Goal: Task Accomplishment & Management: Use online tool/utility

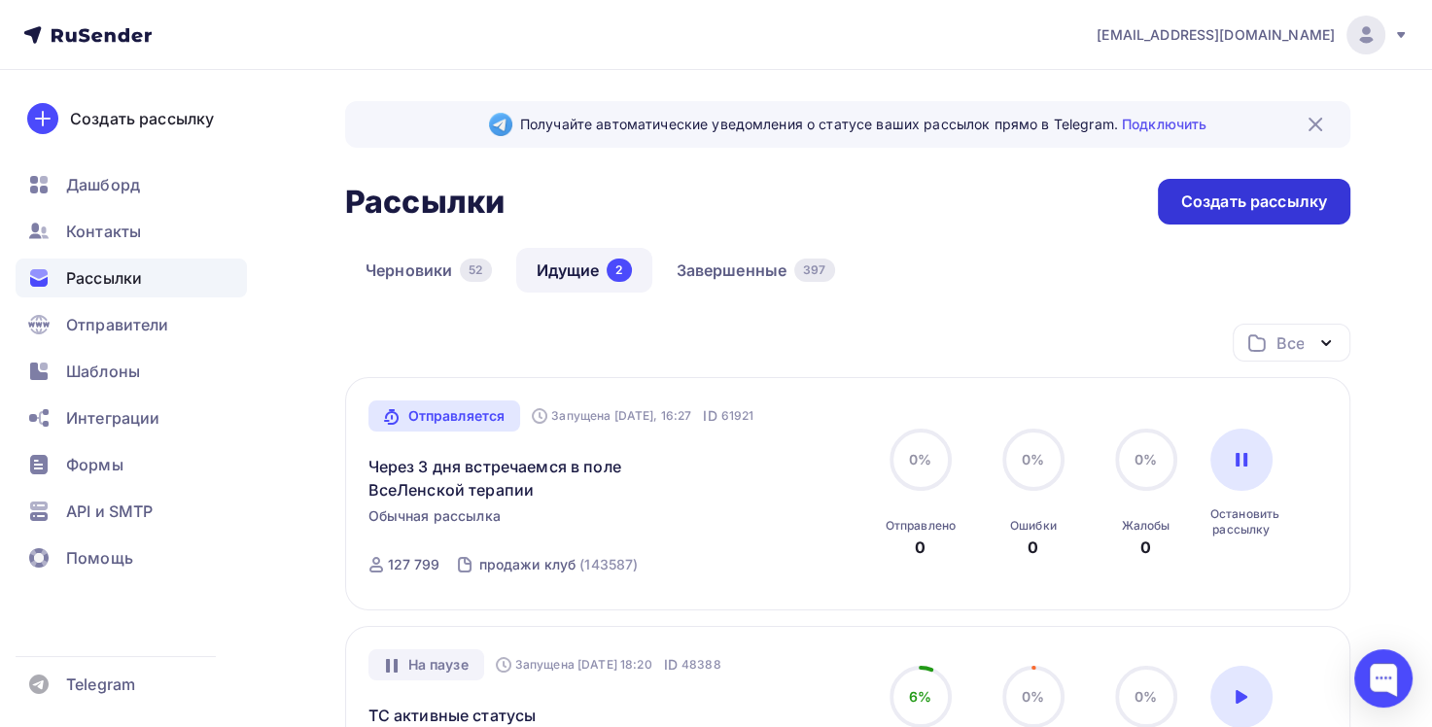
click at [1279, 195] on div "Создать рассылку" at bounding box center [1254, 202] width 146 height 22
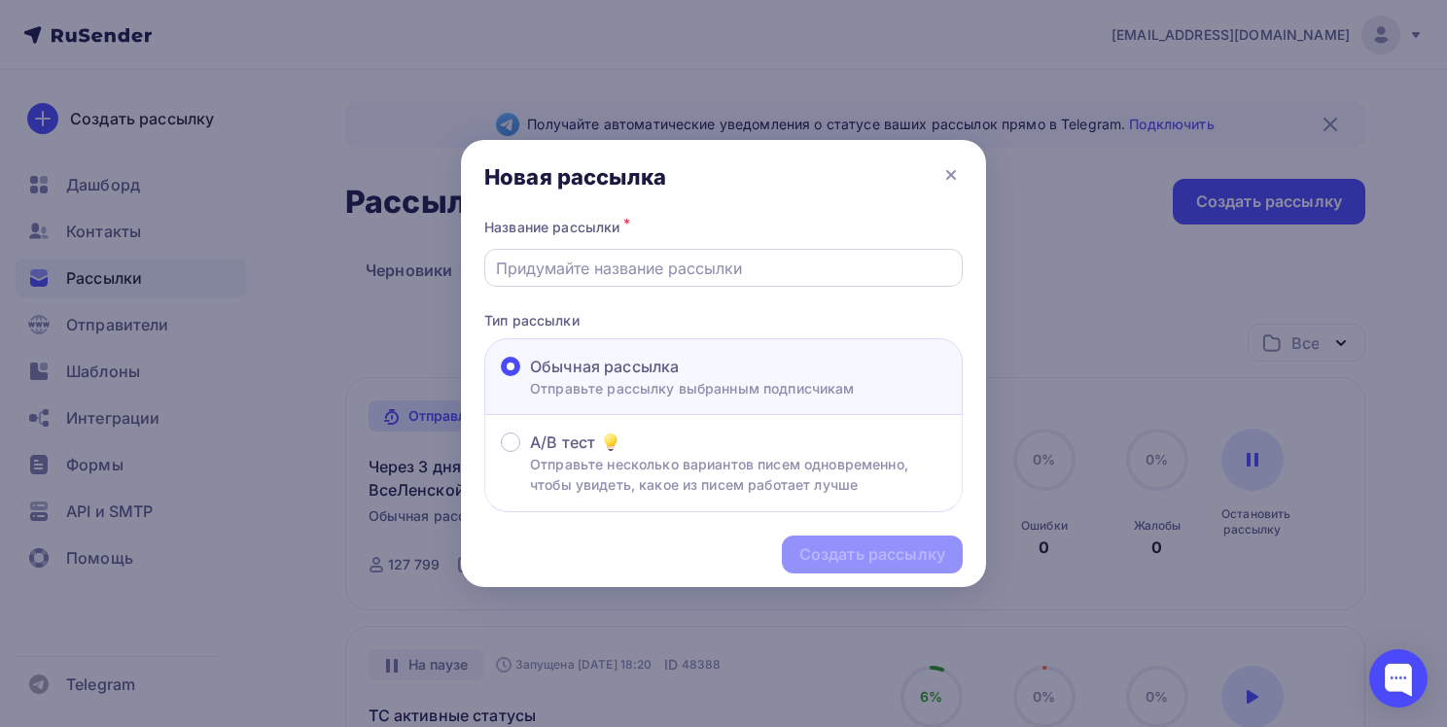
click at [839, 261] on input "text" at bounding box center [724, 268] width 456 height 23
paste input "Бесплатный онлайн-семинар «Деньги» — [DATE] в 12:00 и 19:00"
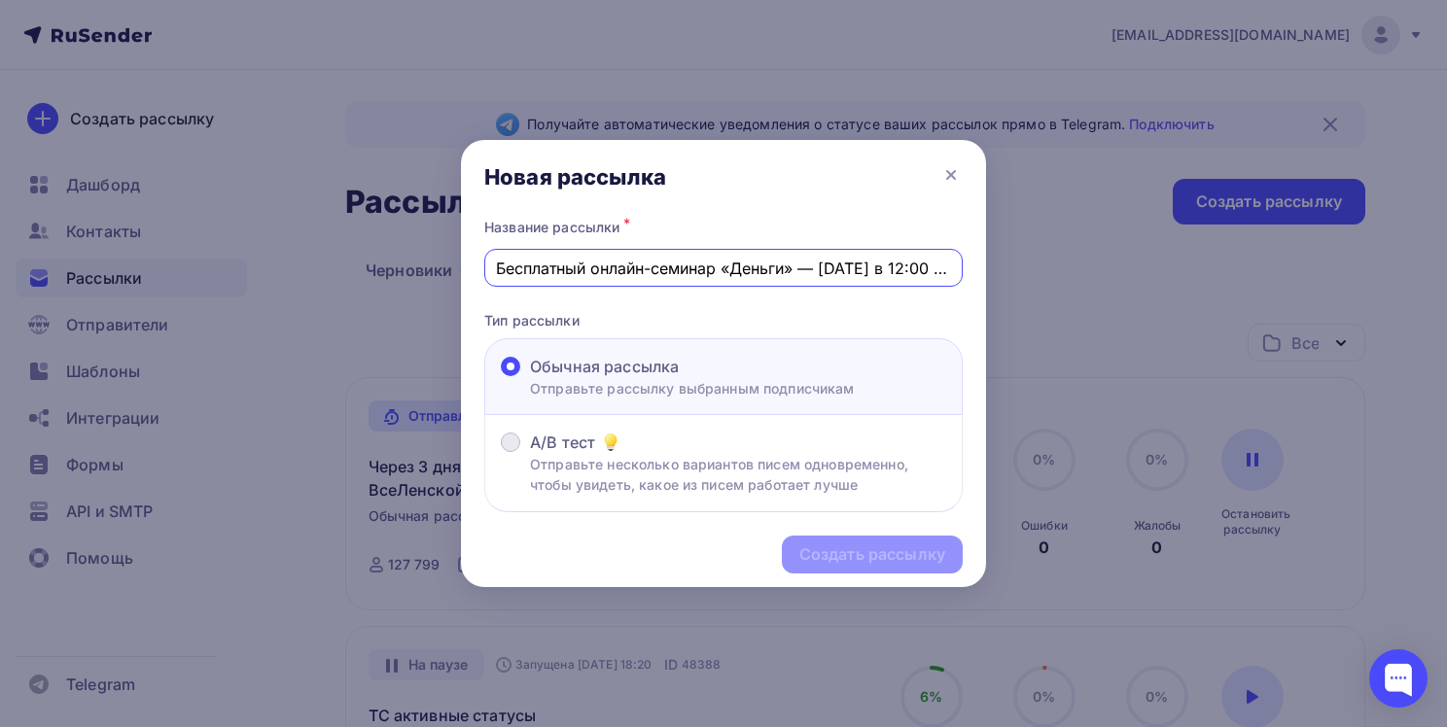
scroll to position [0, 37]
type input "Бесплатный онлайн-семинар «Деньги» — [DATE] в 12:00 и 19:00"
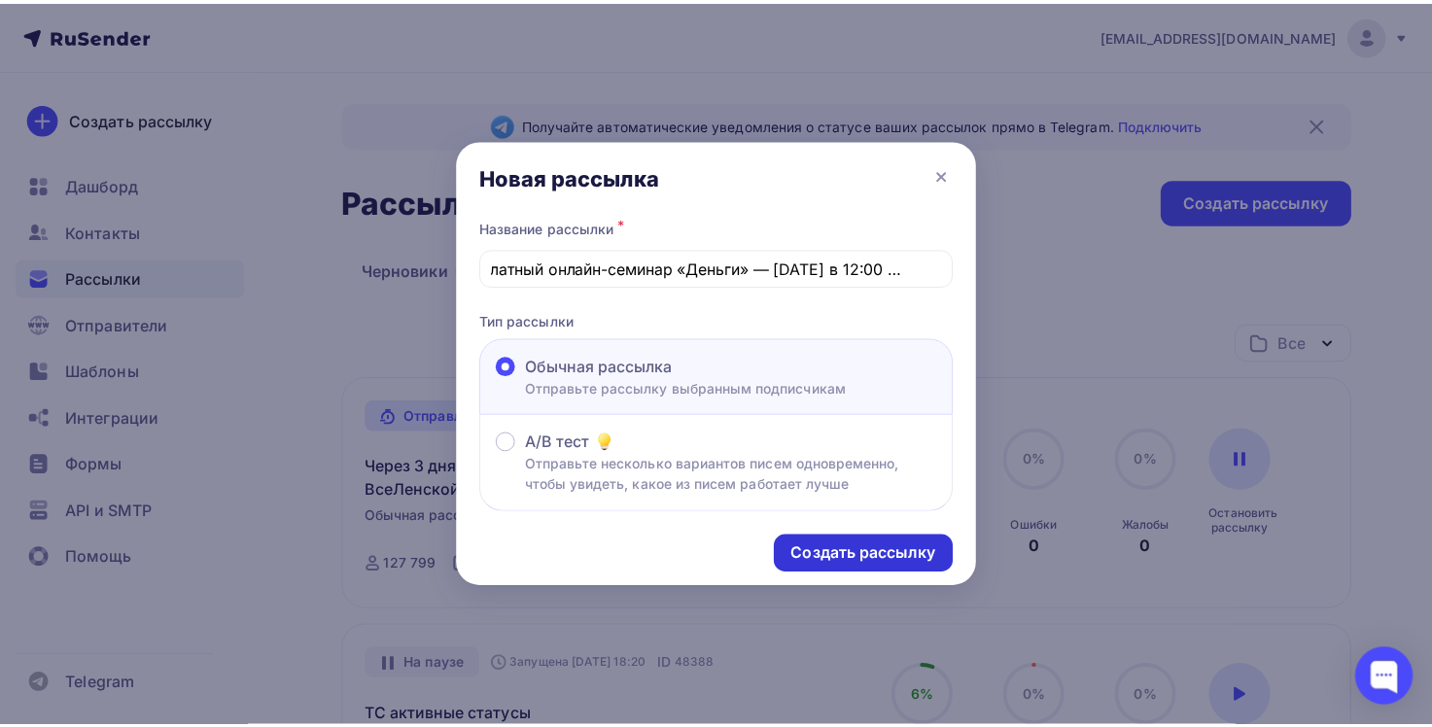
scroll to position [0, 0]
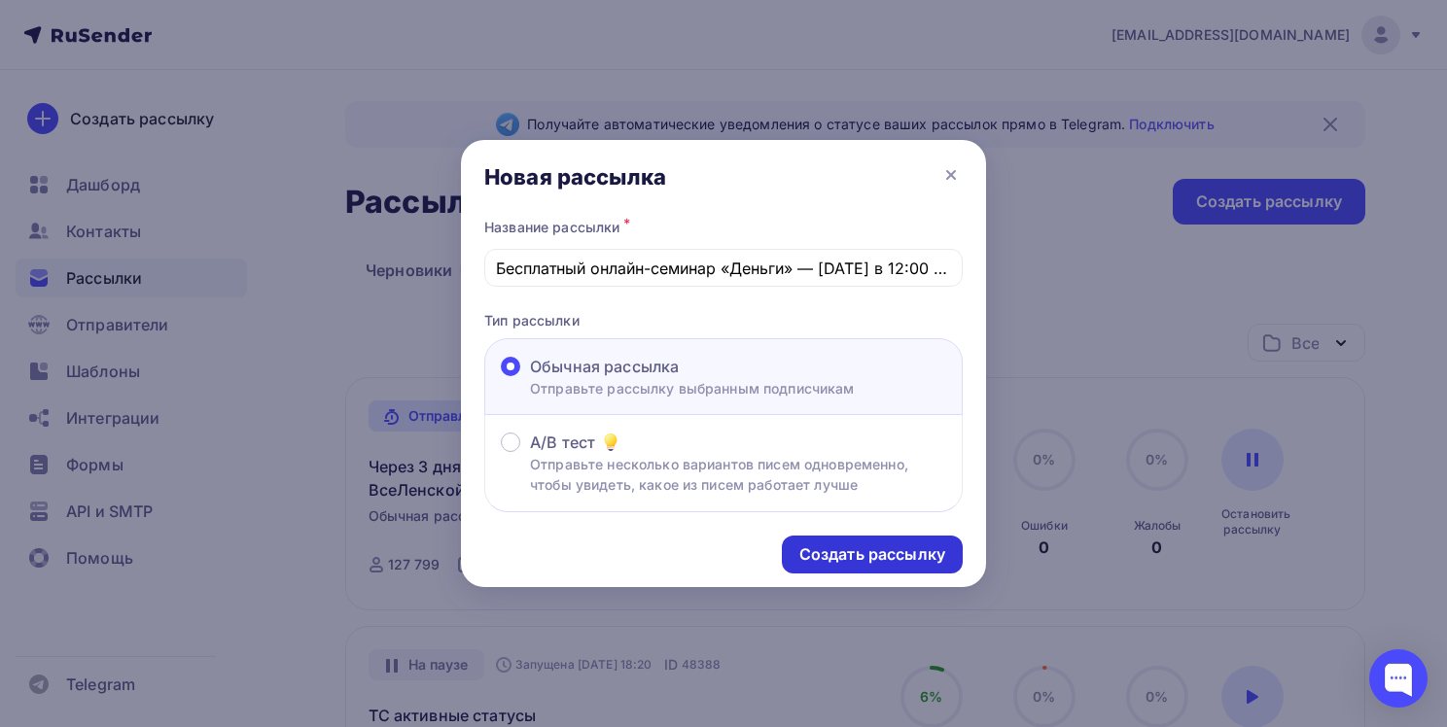
click at [833, 561] on div "Создать рассылку" at bounding box center [872, 554] width 146 height 22
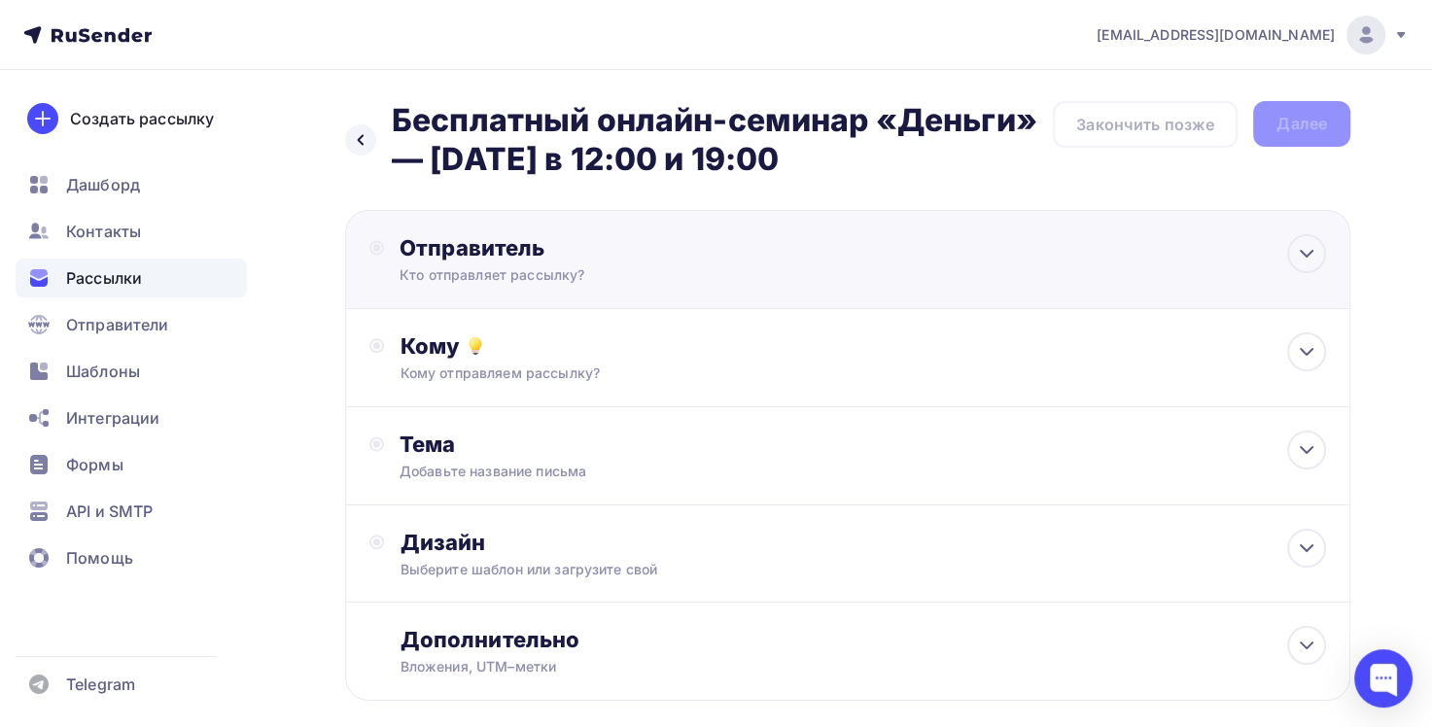
click at [1015, 251] on div "Отправитель Кто отправляет рассылку? Email * [EMAIL_ADDRESS][DOMAIN_NAME] [EMAI…" at bounding box center [847, 259] width 1005 height 99
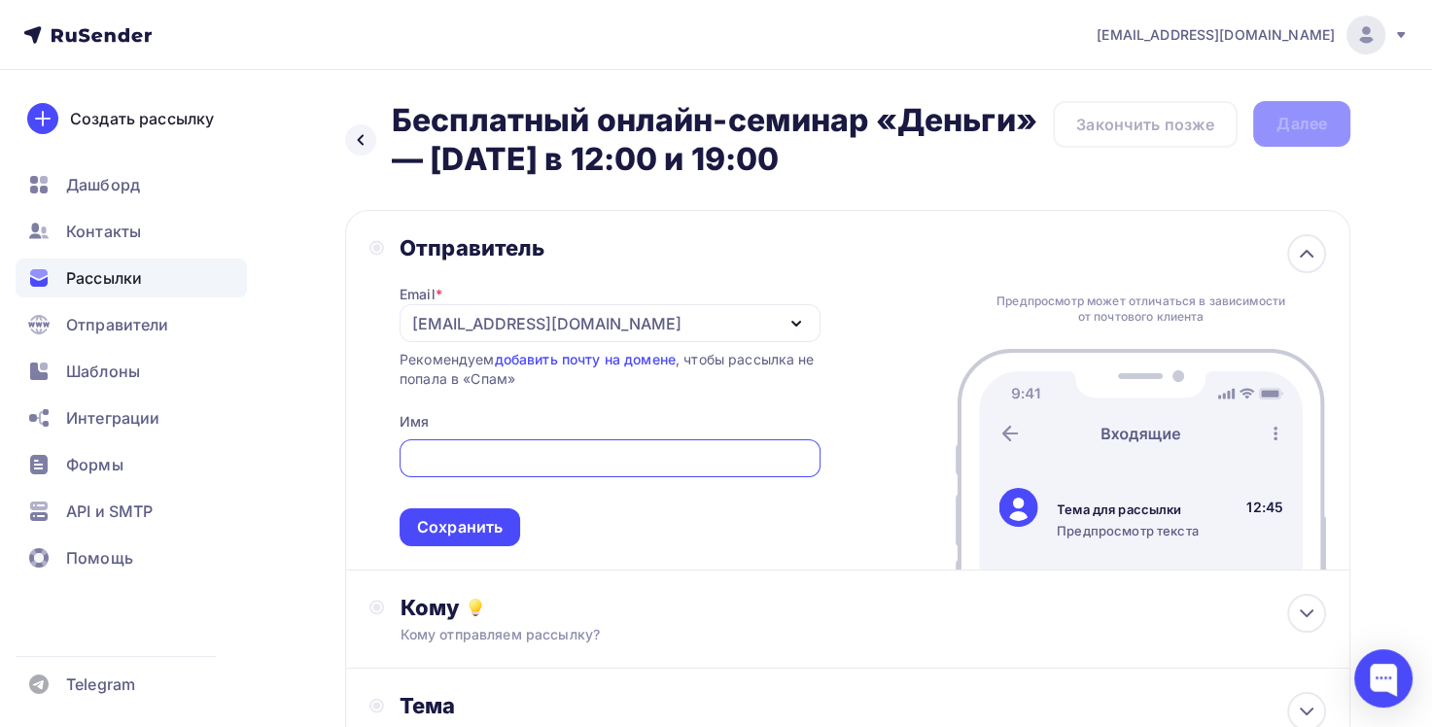
click at [715, 319] on div "[EMAIL_ADDRESS][DOMAIN_NAME]" at bounding box center [610, 323] width 421 height 38
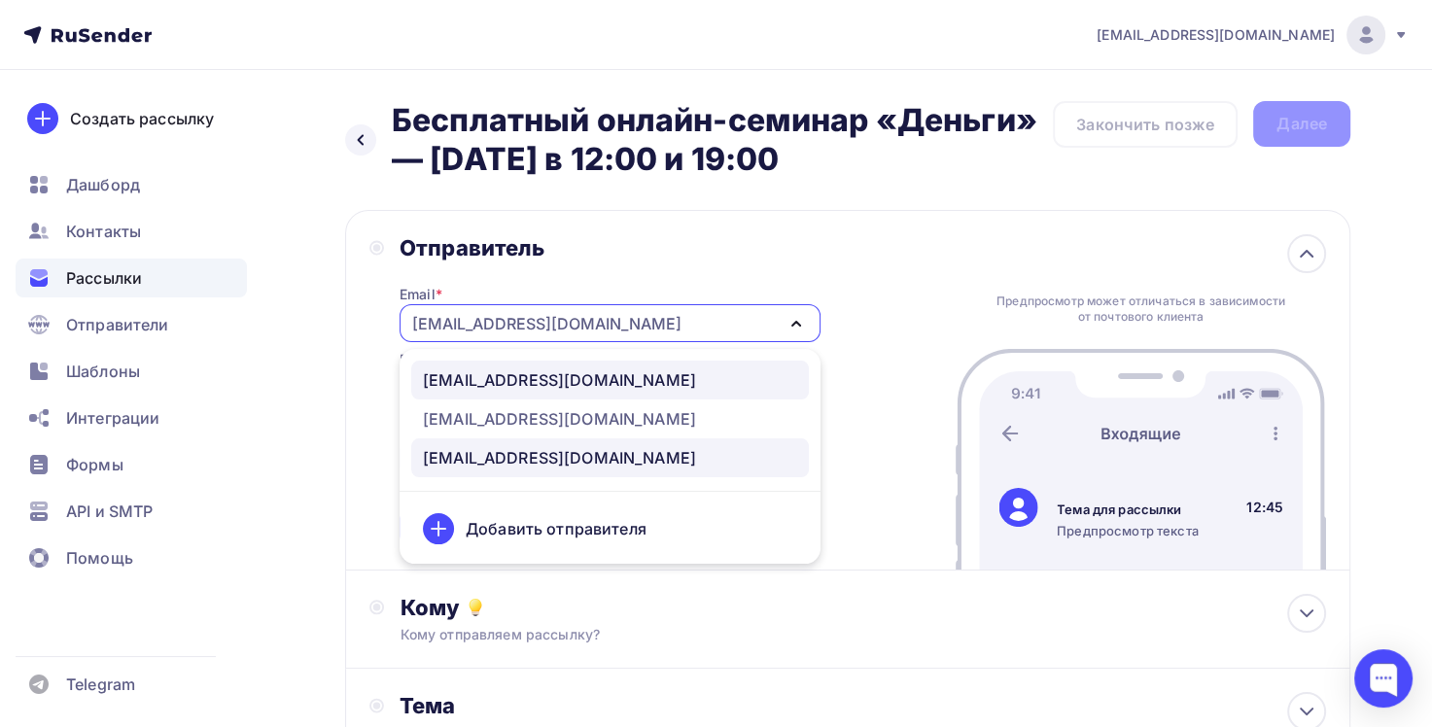
click at [684, 385] on div "[EMAIL_ADDRESS][DOMAIN_NAME]" at bounding box center [610, 379] width 374 height 23
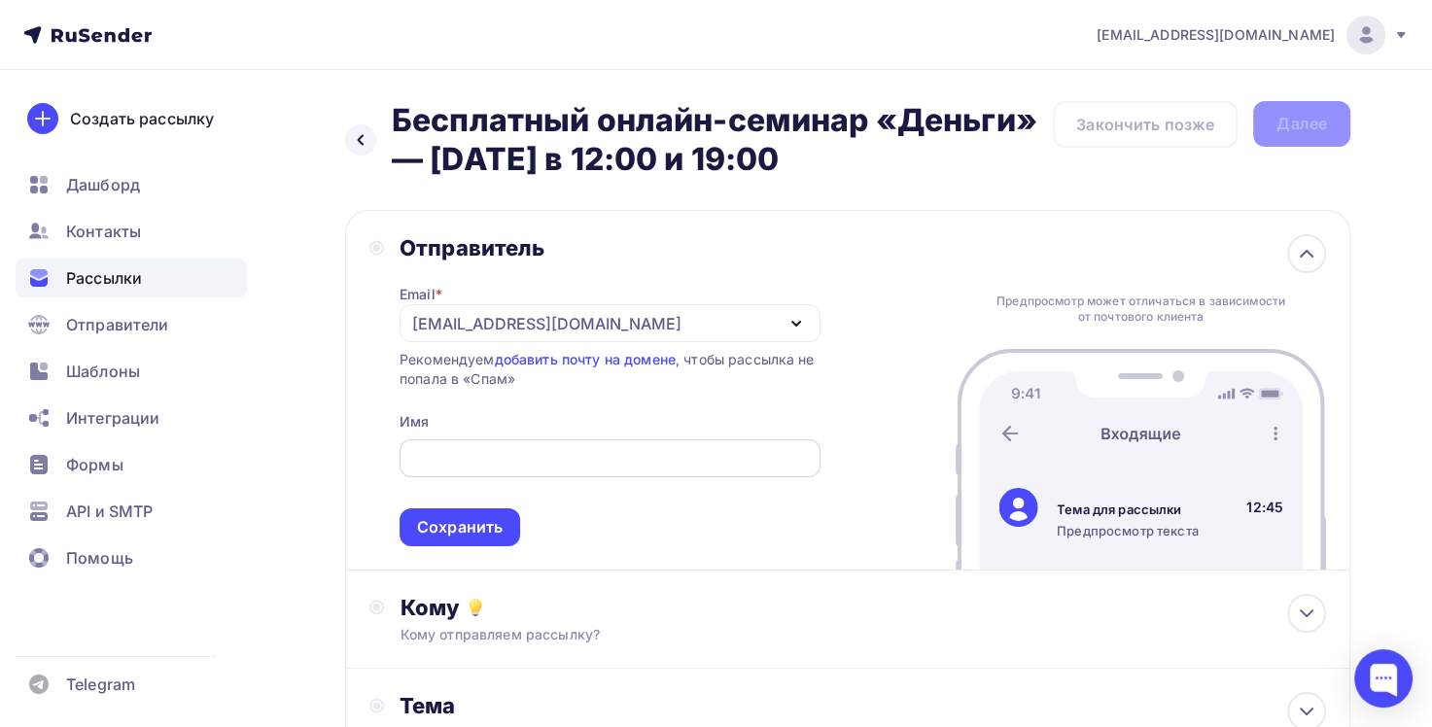
drag, startPoint x: 706, startPoint y: 471, endPoint x: 716, endPoint y: 464, distance: 11.9
click at [707, 471] on div at bounding box center [610, 458] width 421 height 38
click at [723, 462] on input "text" at bounding box center [609, 458] width 399 height 23
type input "[PERSON_NAME]"
click at [475, 534] on div "Сохранить" at bounding box center [460, 527] width 86 height 22
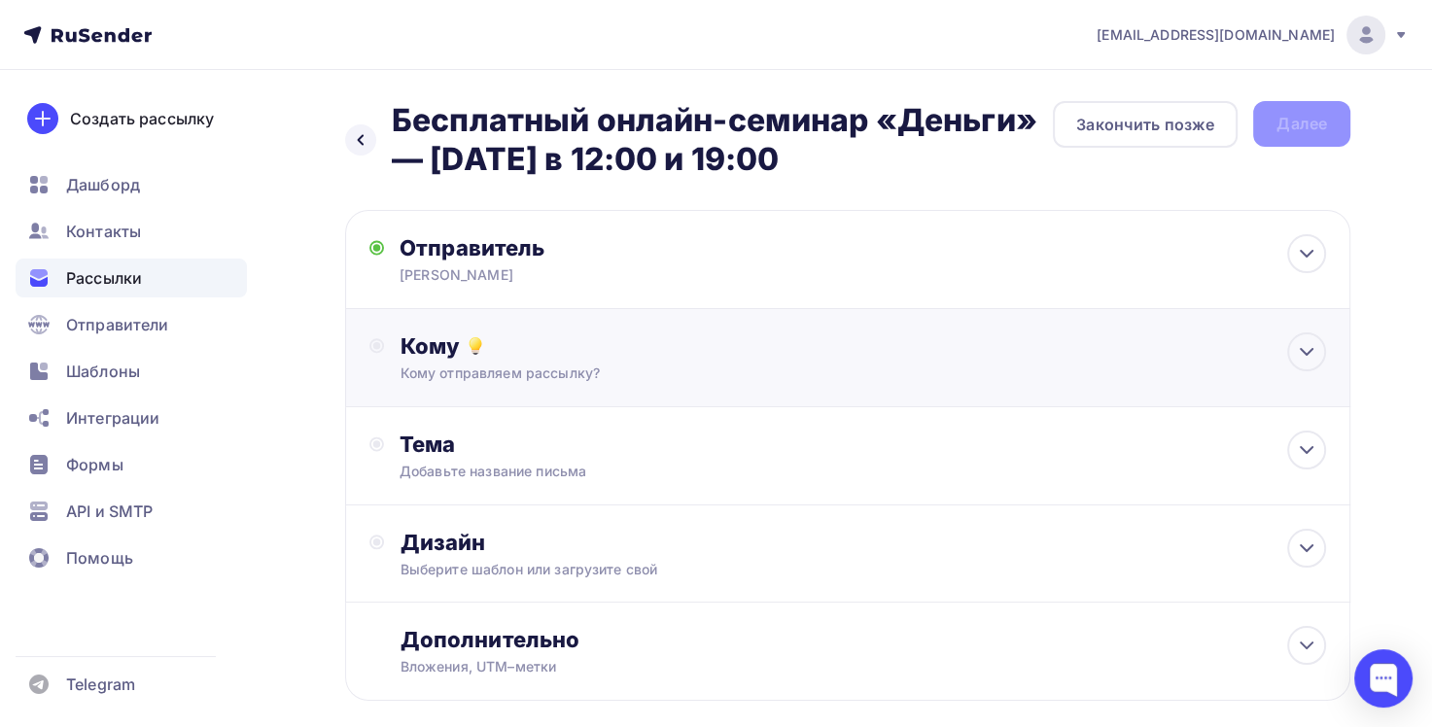
click at [556, 360] on div "Кому Кому отправляем рассылку? Списки получателей Выберите список Все списки id…" at bounding box center [863, 357] width 927 height 51
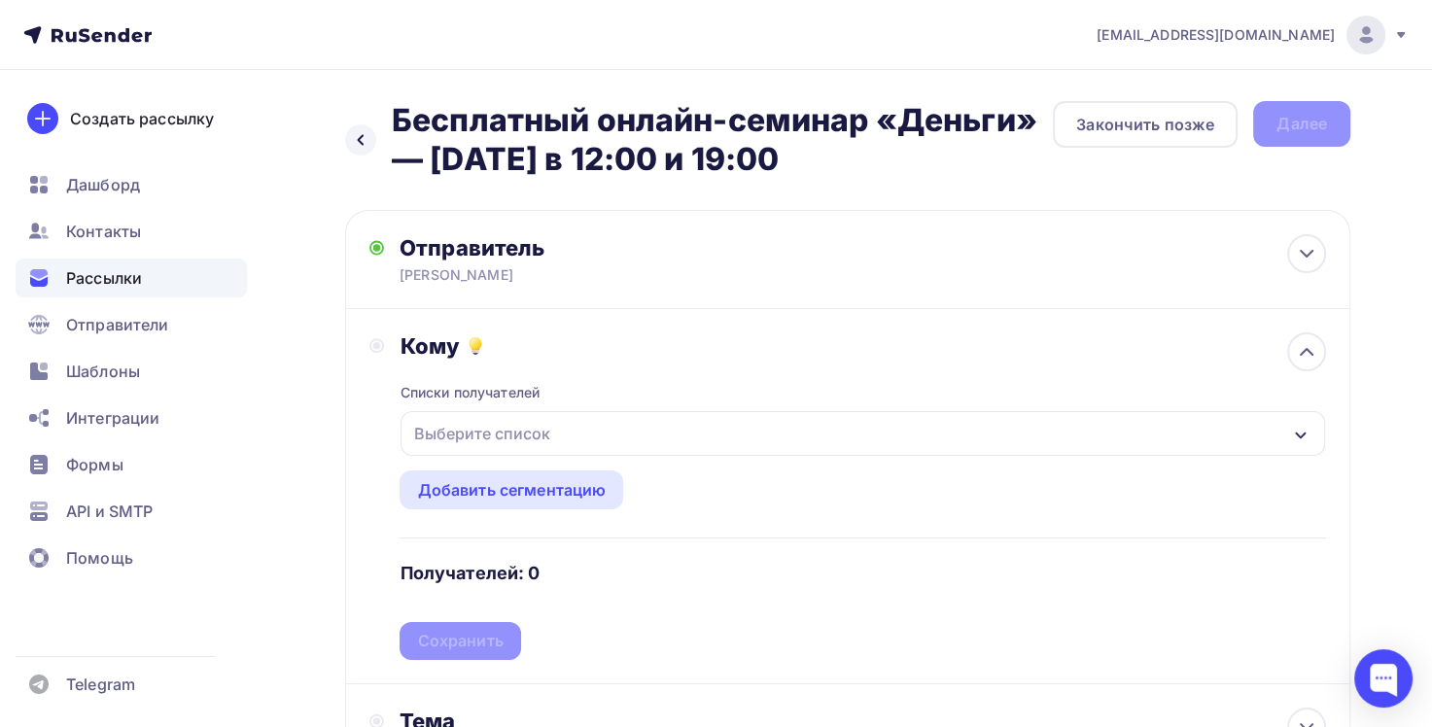
click at [579, 427] on div "Выберите список" at bounding box center [863, 433] width 925 height 45
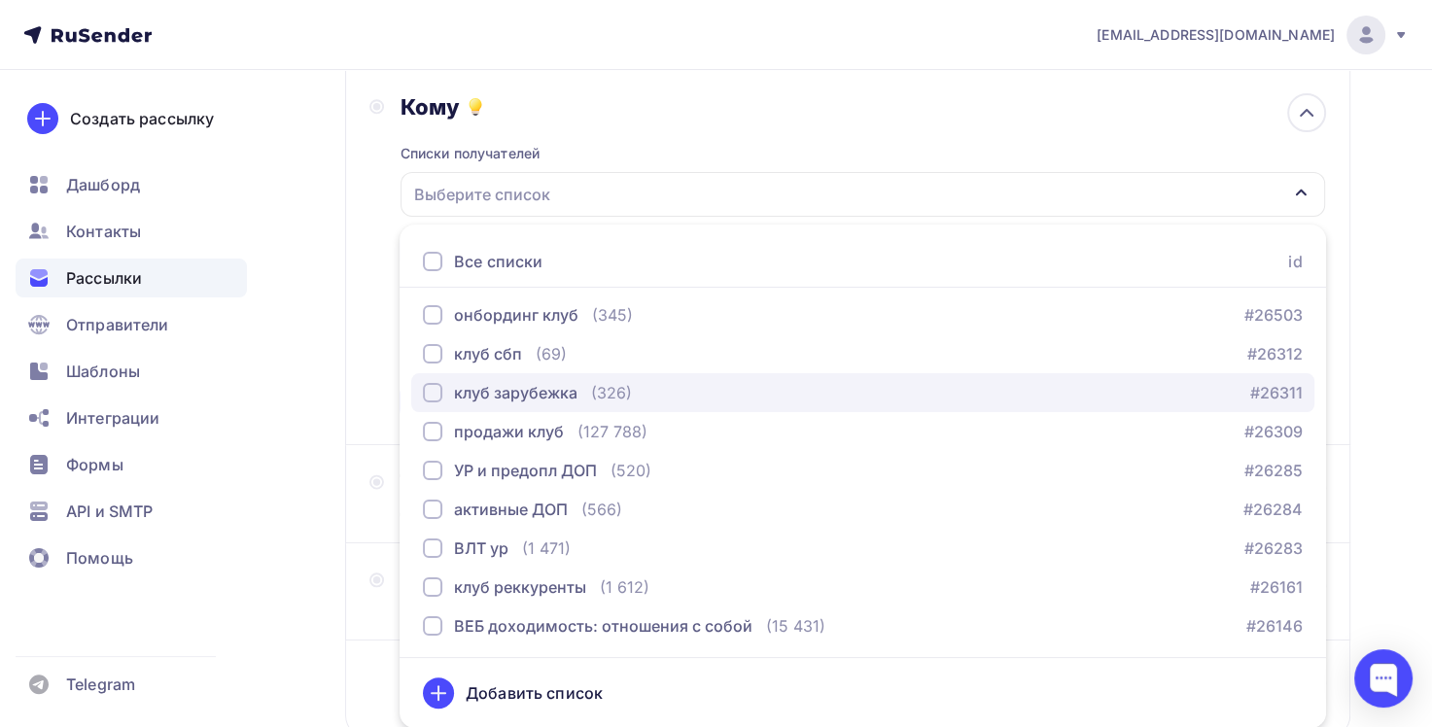
scroll to position [2333, 0]
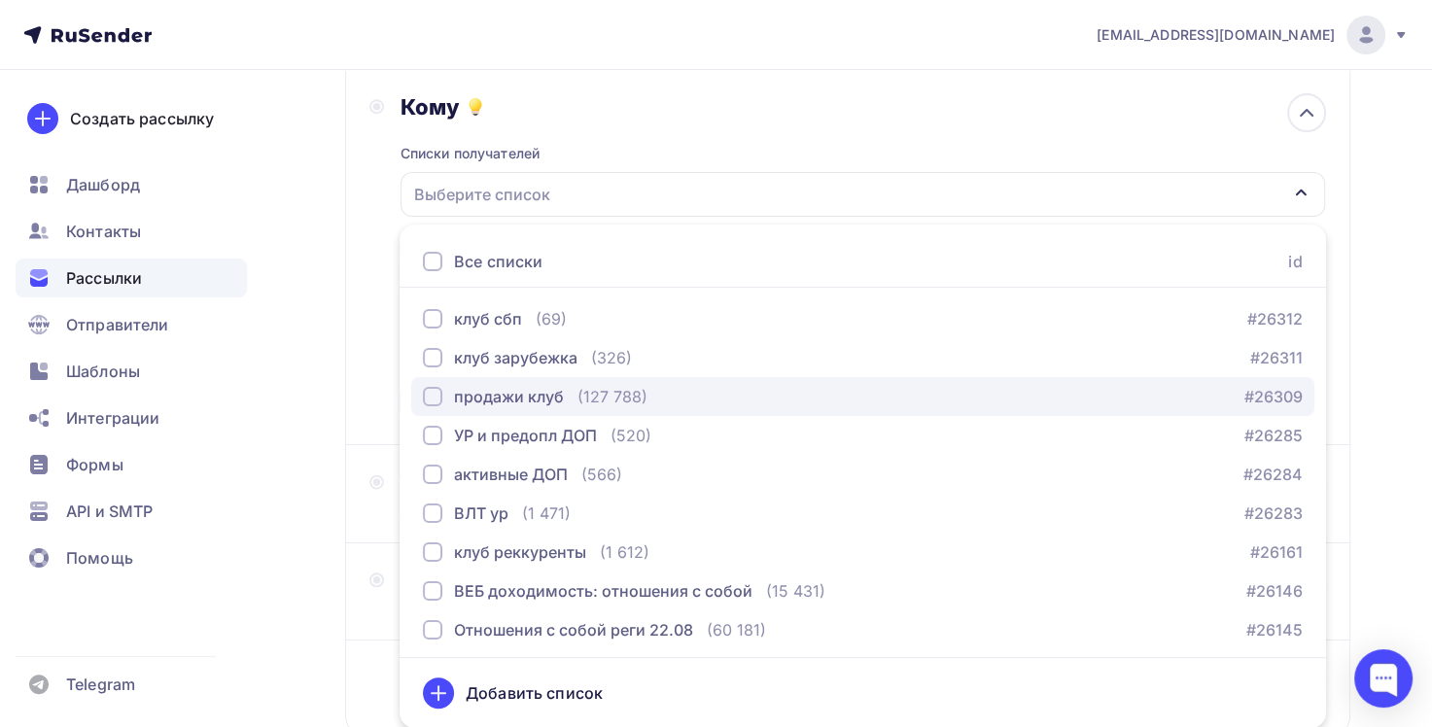
click at [559, 400] on div "продажи клуб" at bounding box center [509, 396] width 110 height 23
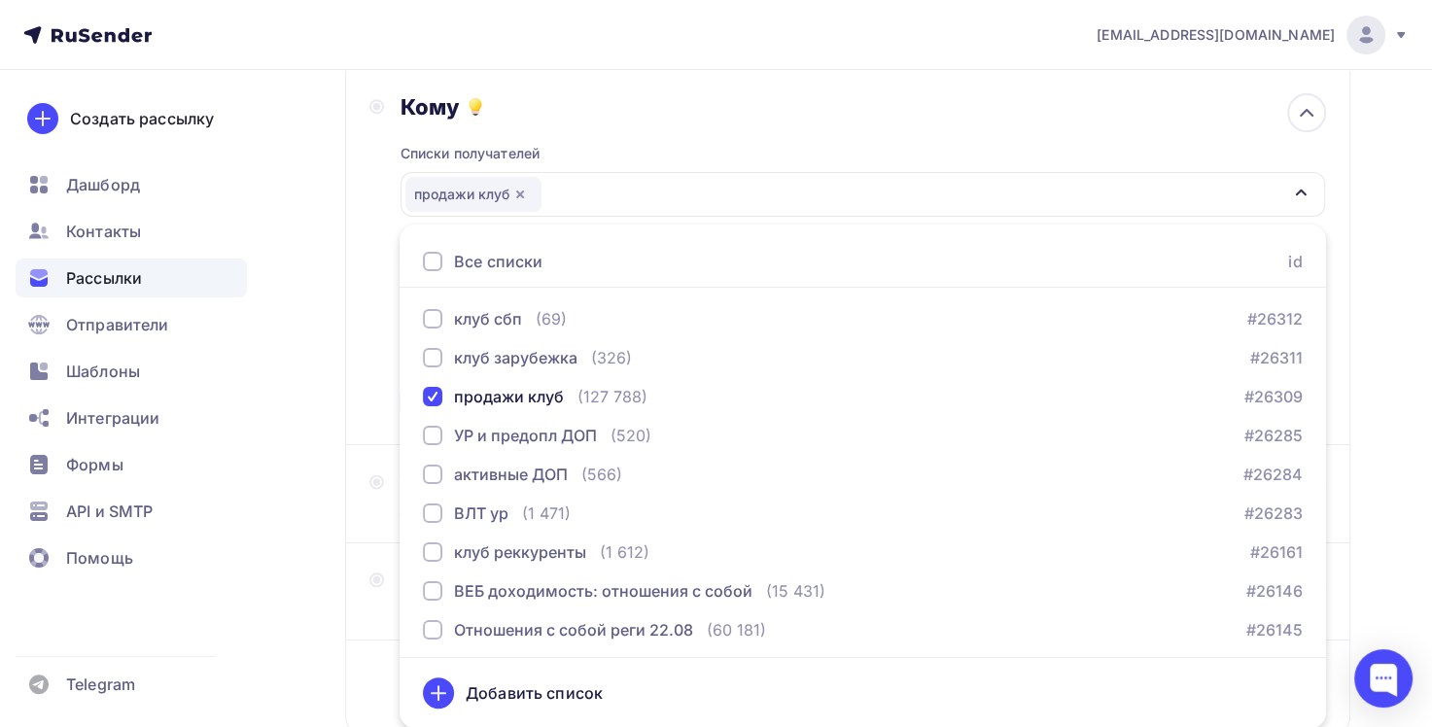
click at [327, 349] on div "Назад Бесплатный онлайн-семинар «Деньги» — [DATE] в 12:00 и 19:00 Бесплатный он…" at bounding box center [716, 347] width 1432 height 1033
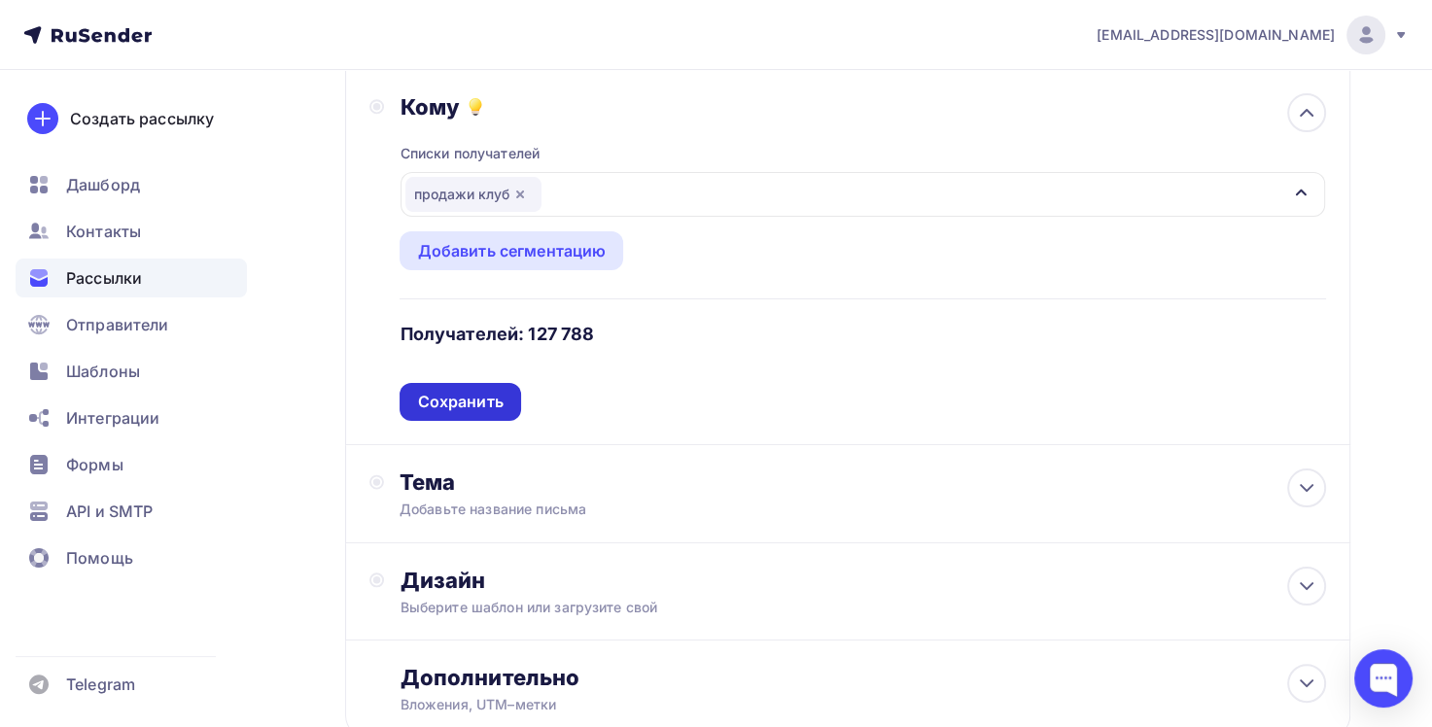
click at [473, 395] on div "Сохранить" at bounding box center [460, 402] width 86 height 22
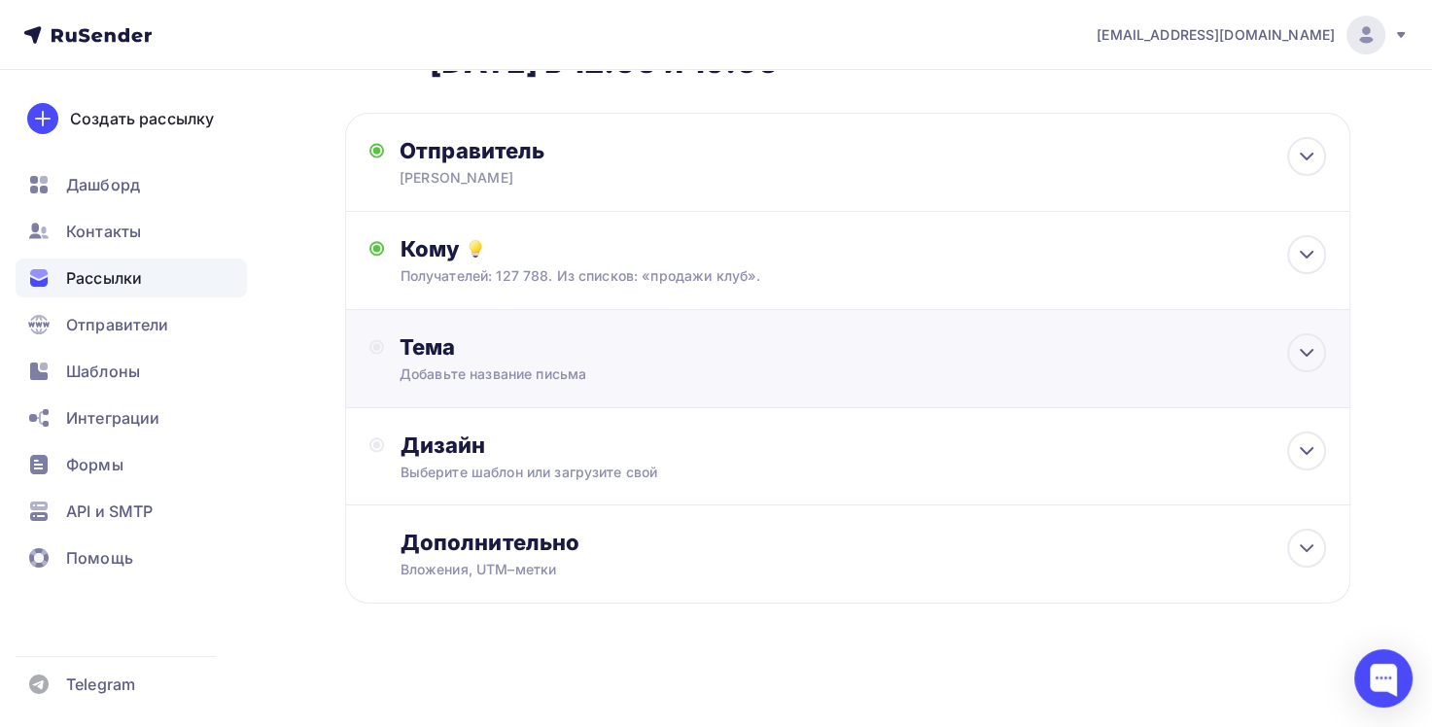
click at [525, 377] on div "Добавьте название письма" at bounding box center [573, 374] width 346 height 19
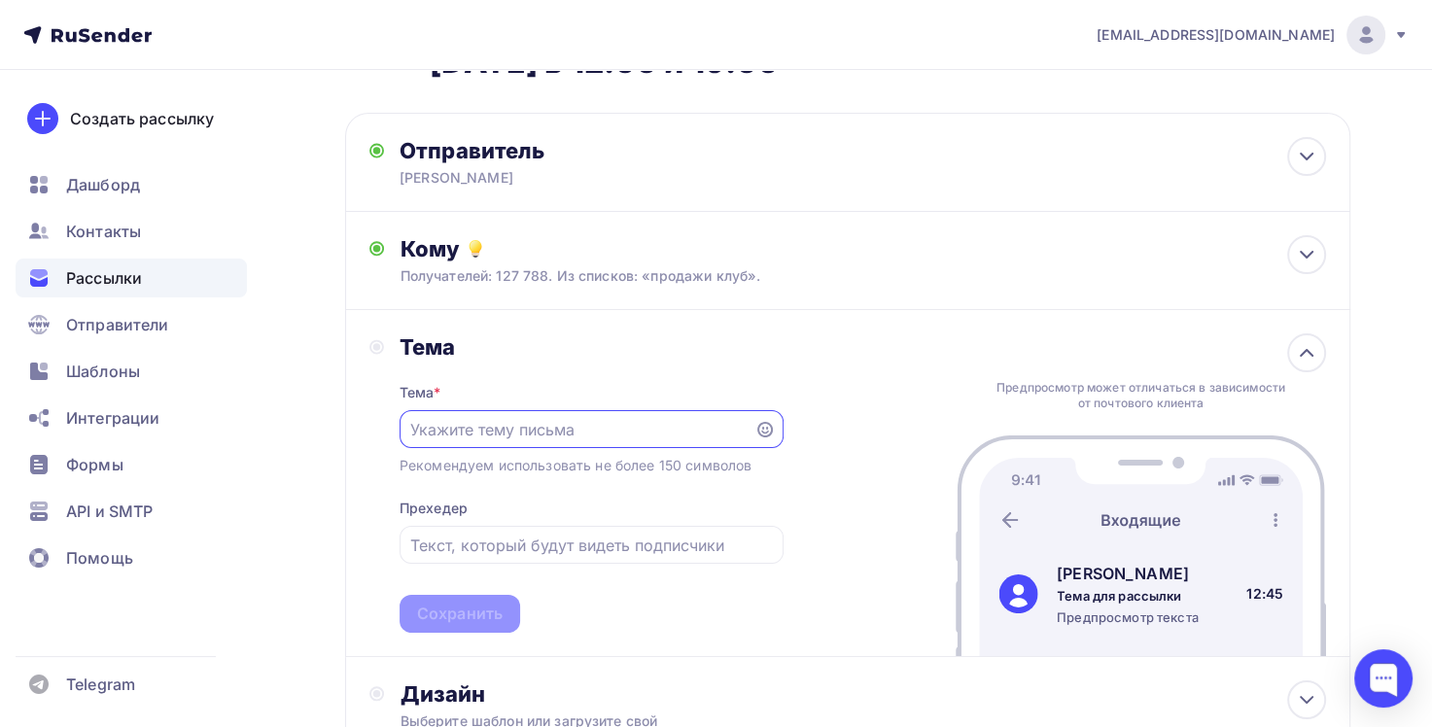
scroll to position [0, 0]
paste input "Бесплатный онлайн-семинар «Деньги» — [DATE] в 12:00 и 19:00"
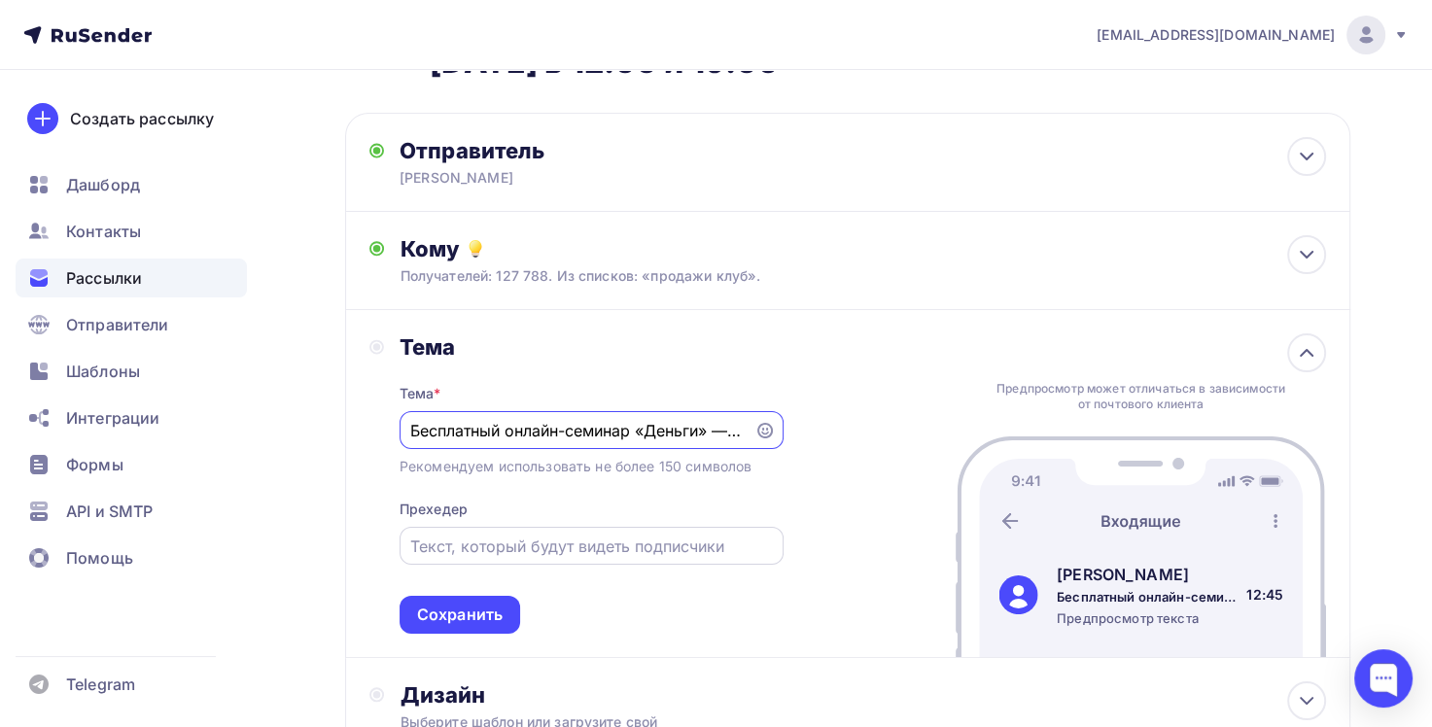
scroll to position [0, 159]
type input "Бесплатный онлайн-семинар «Деньги» — [DATE] в 12:00 и 19:00"
click at [500, 611] on div "Сохранить" at bounding box center [460, 615] width 86 height 22
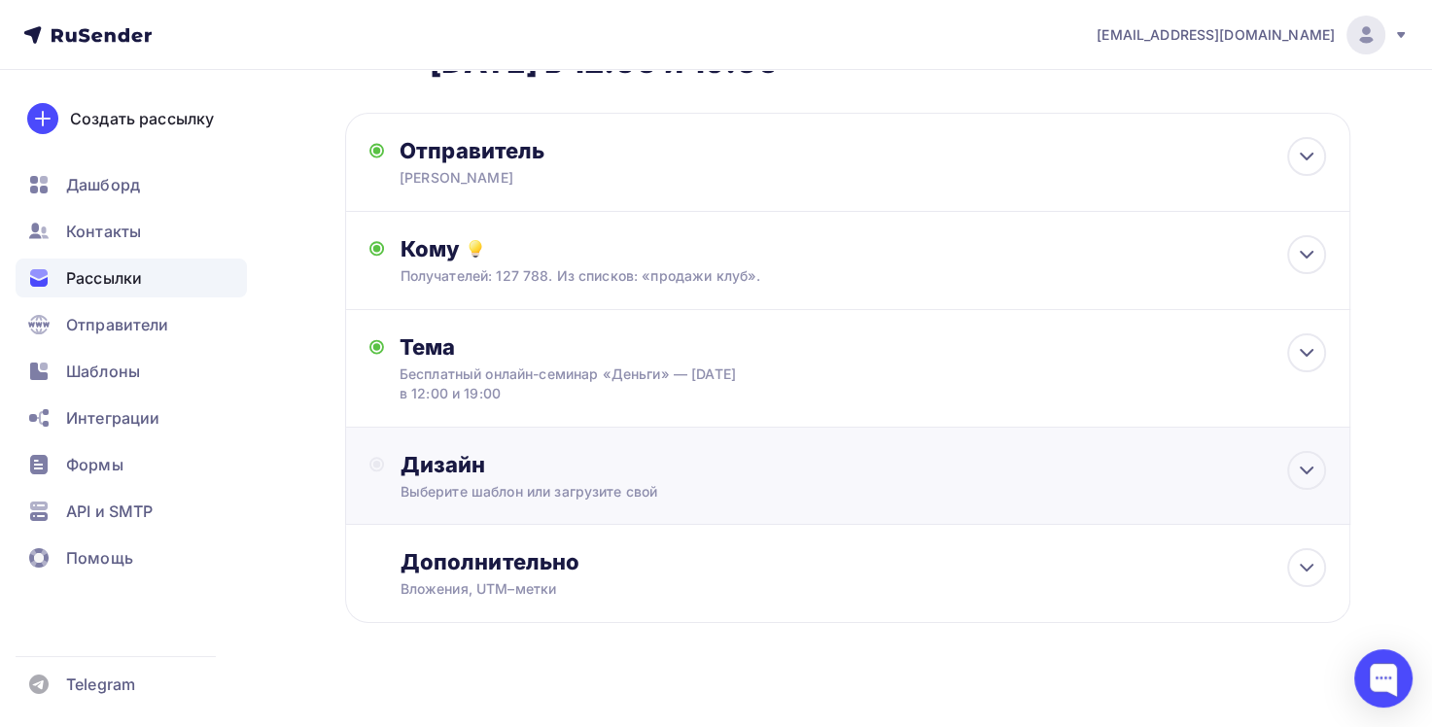
click at [564, 489] on div "Выберите шаблон или загрузите свой" at bounding box center [816, 491] width 833 height 19
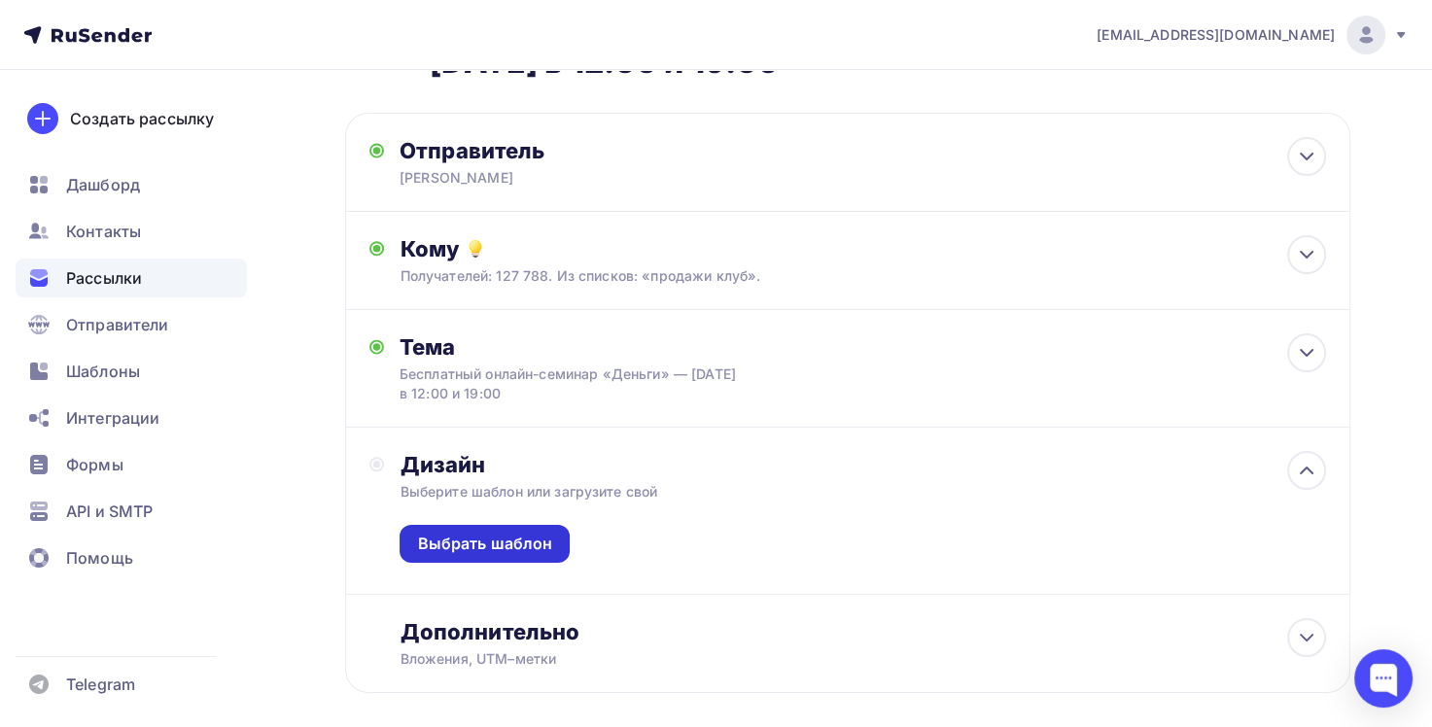
click at [540, 541] on div "Выбрать шаблон" at bounding box center [484, 544] width 135 height 22
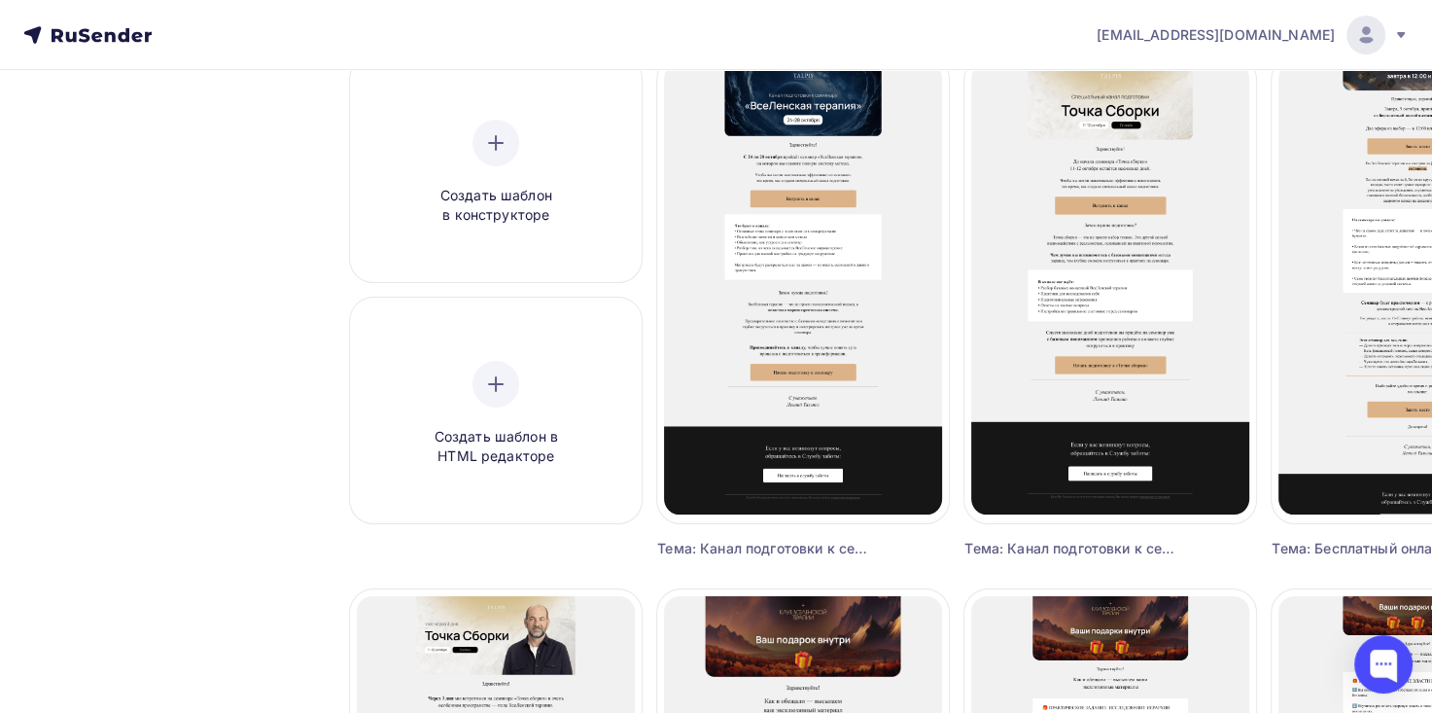
scroll to position [194, 132]
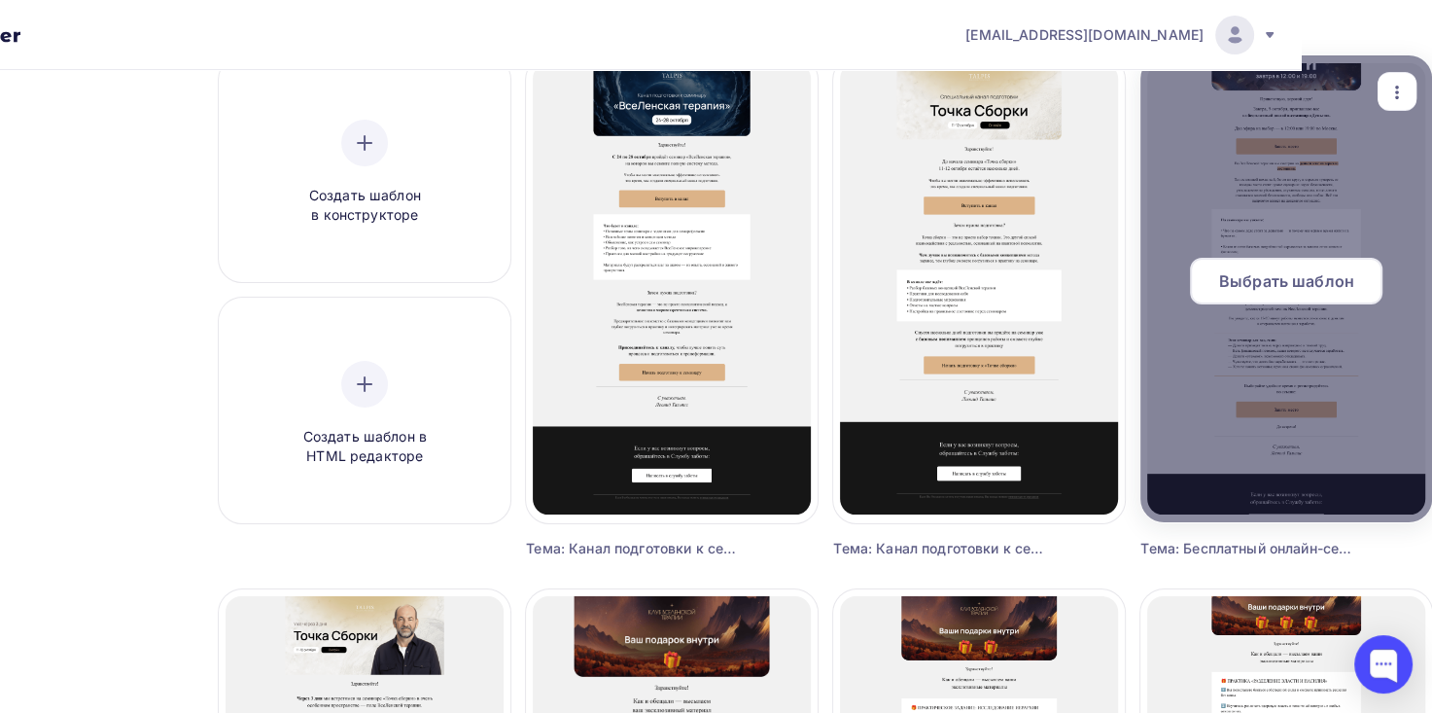
click at [1302, 289] on span "Выбрать шаблон" at bounding box center [1286, 280] width 135 height 23
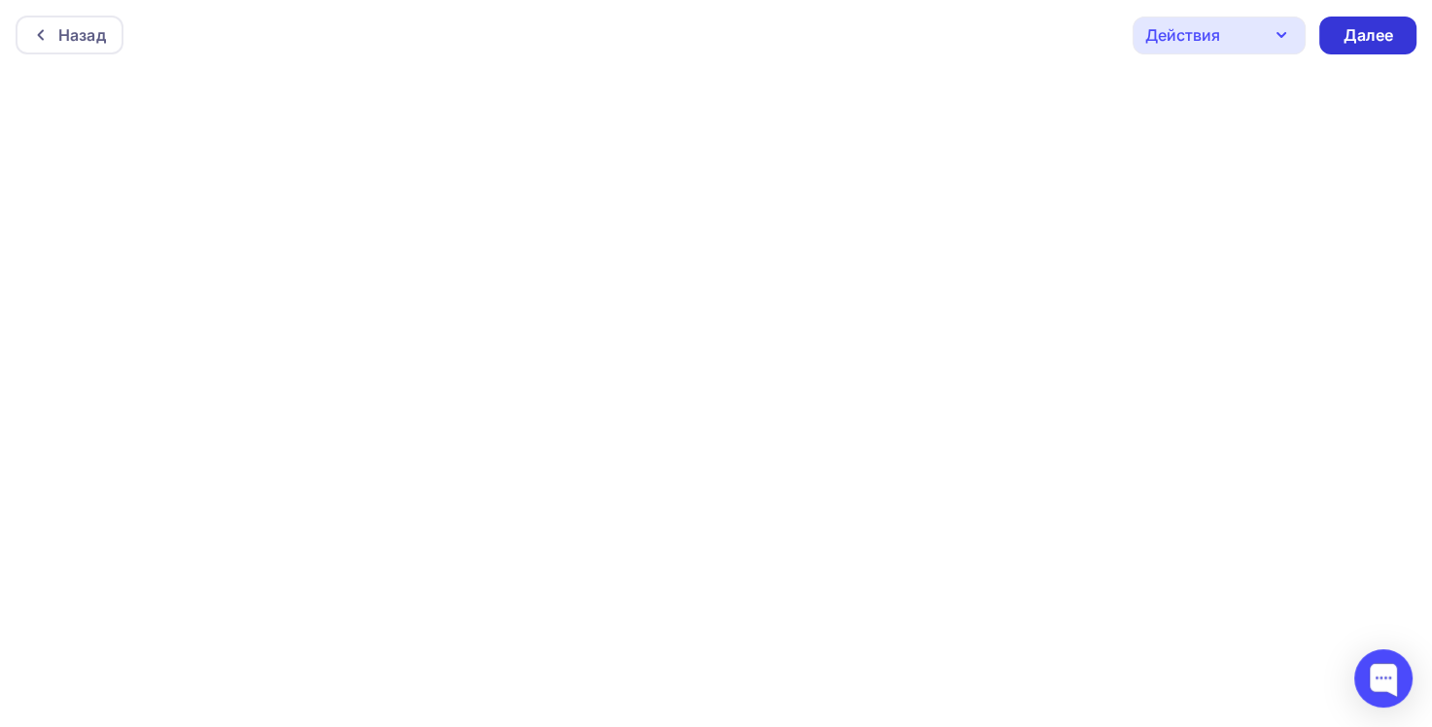
click at [1392, 49] on div "Далее" at bounding box center [1367, 36] width 97 height 38
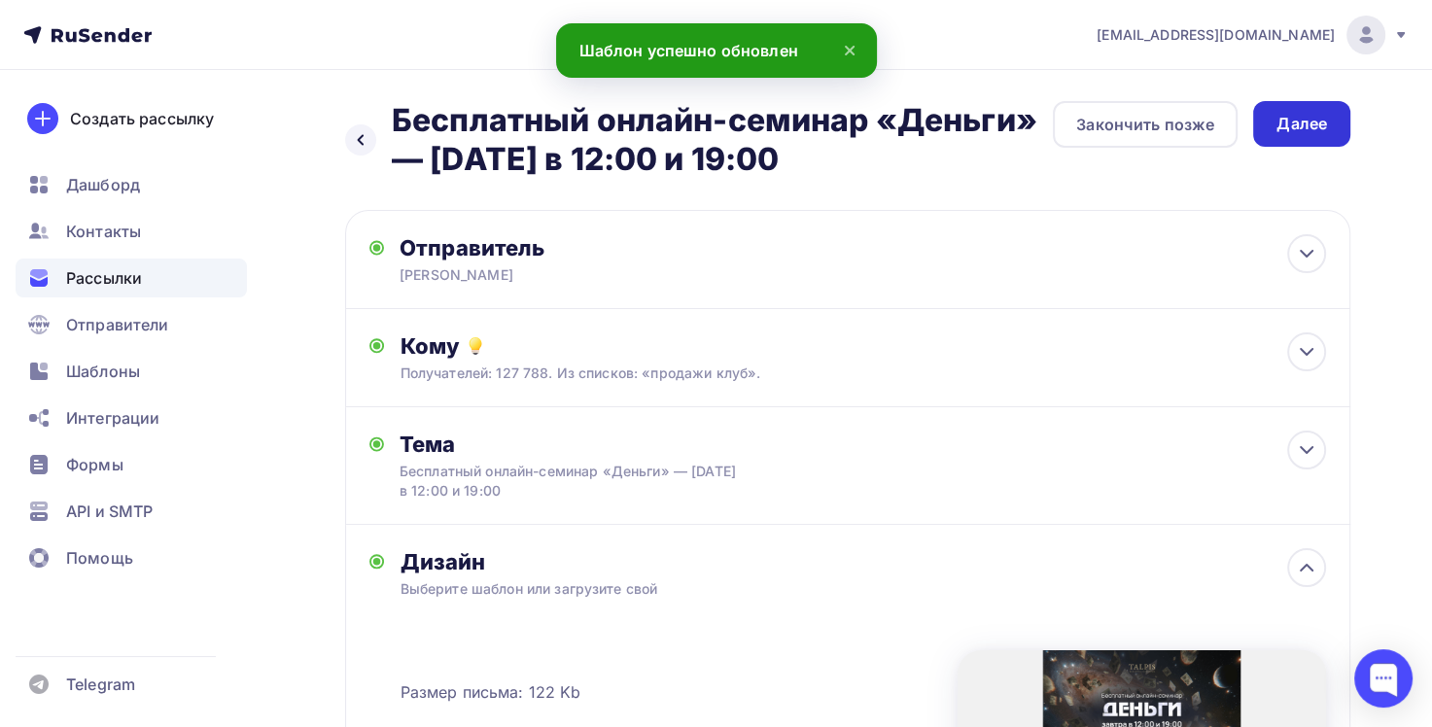
click at [1322, 136] on div "Далее" at bounding box center [1301, 124] width 97 height 46
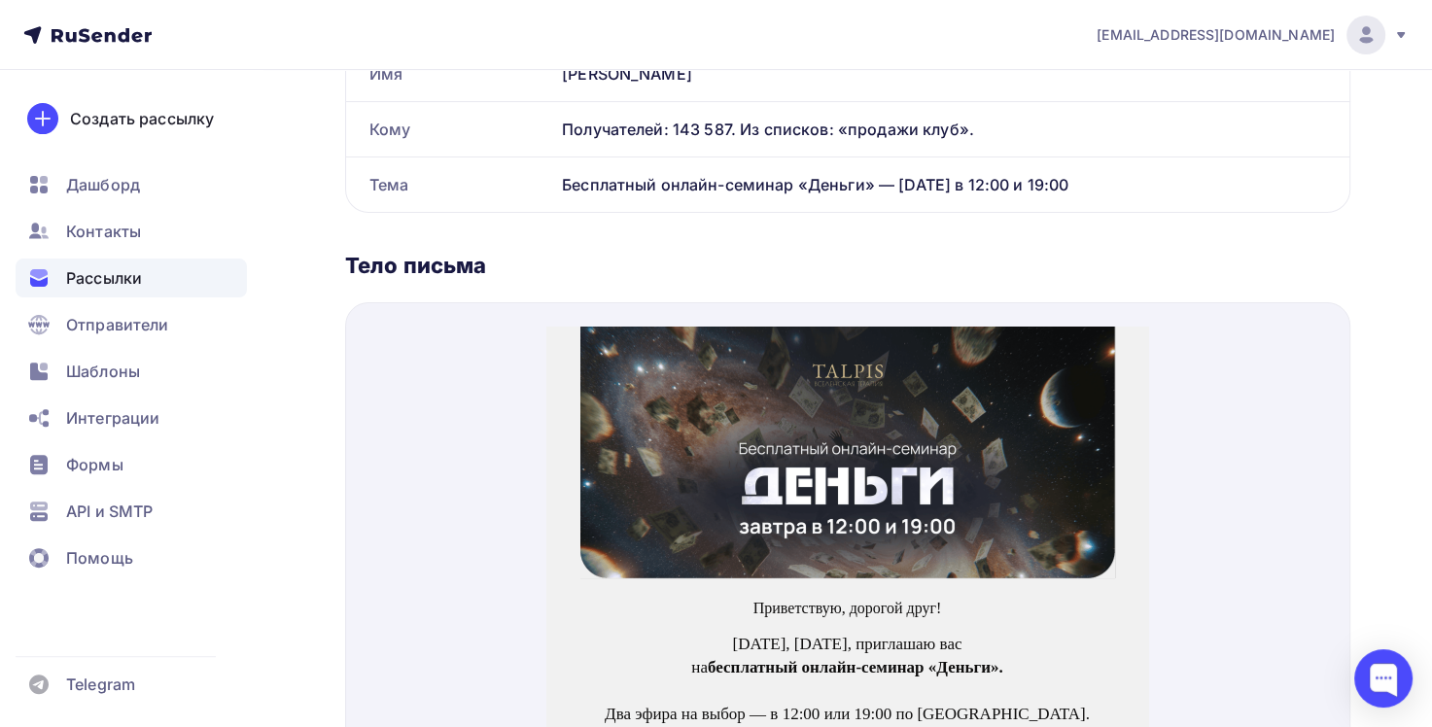
scroll to position [681, 0]
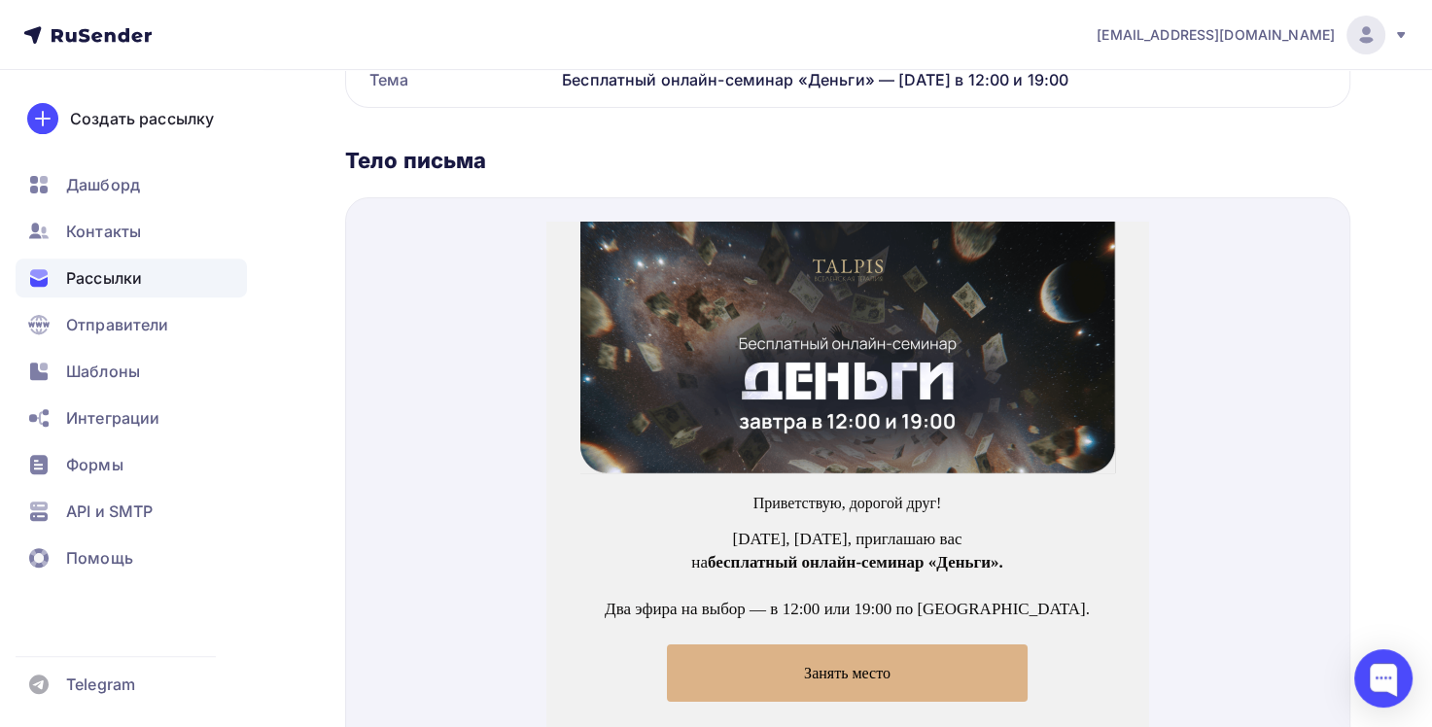
click at [939, 325] on img at bounding box center [847, 324] width 535 height 252
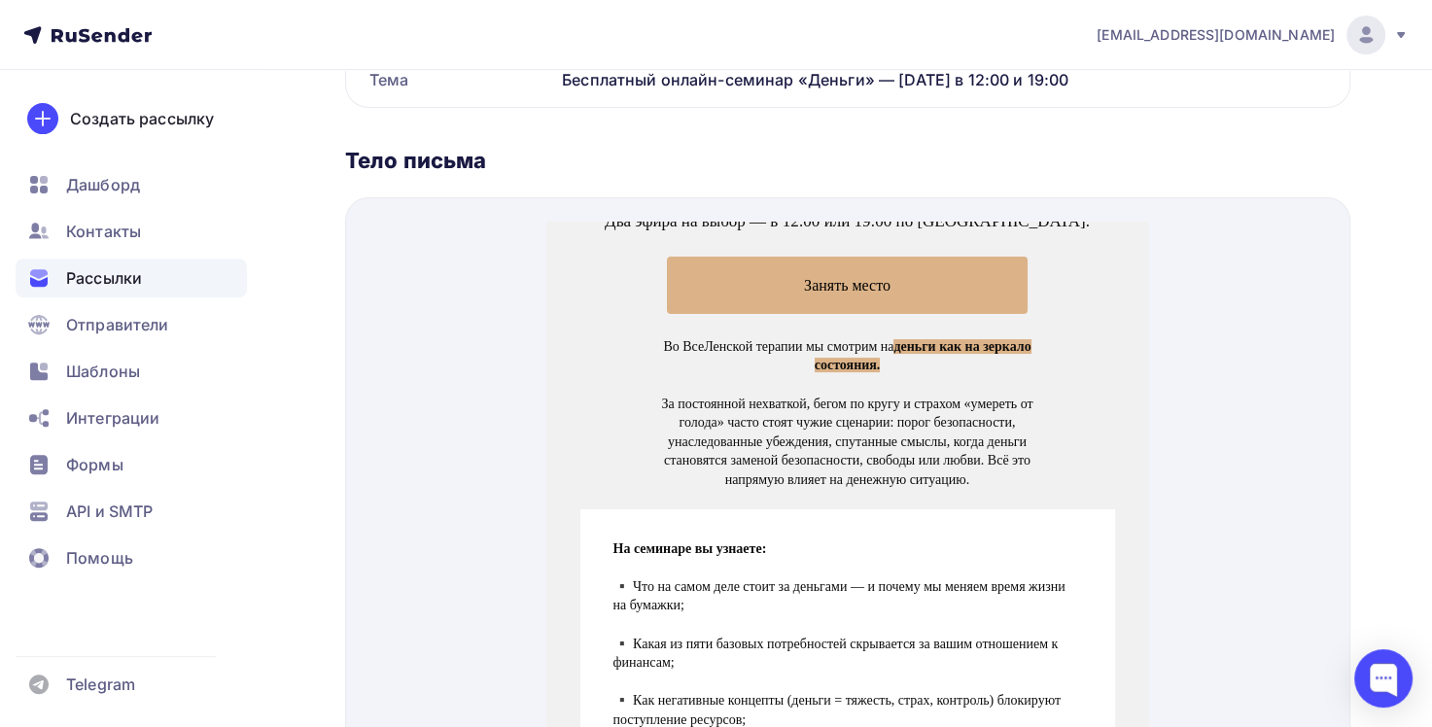
scroll to position [389, 0]
click at [940, 248] on span "Занять место" at bounding box center [847, 260] width 361 height 57
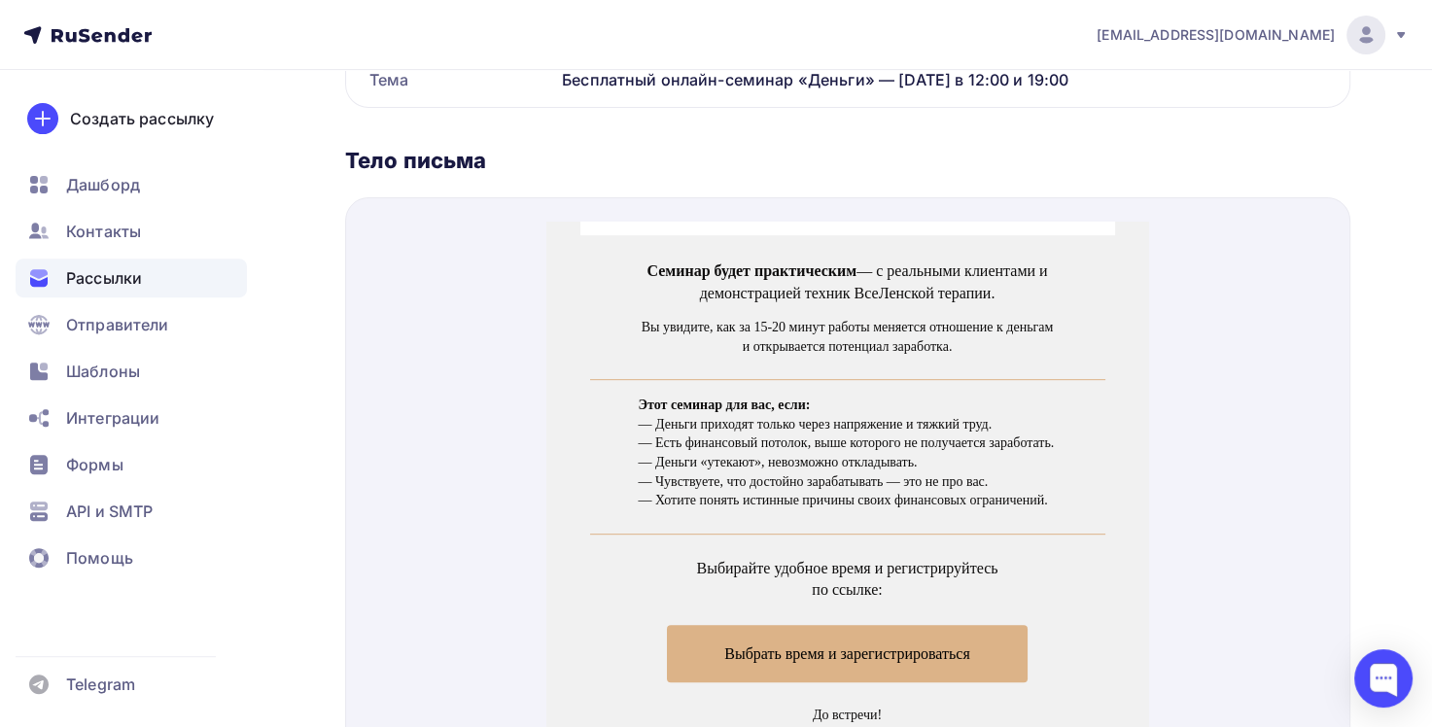
scroll to position [972, 0]
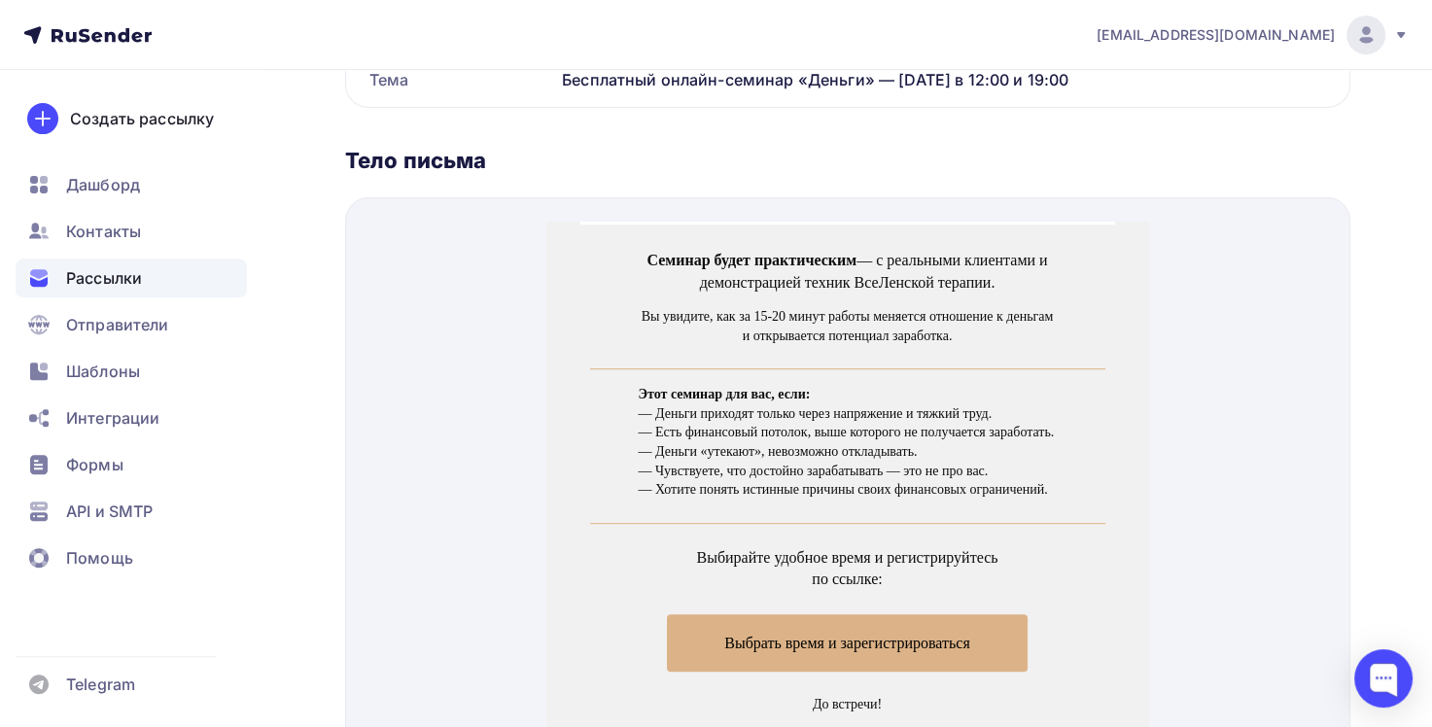
click at [853, 604] on span "Выбрать время и зарегистрироваться" at bounding box center [847, 619] width 361 height 57
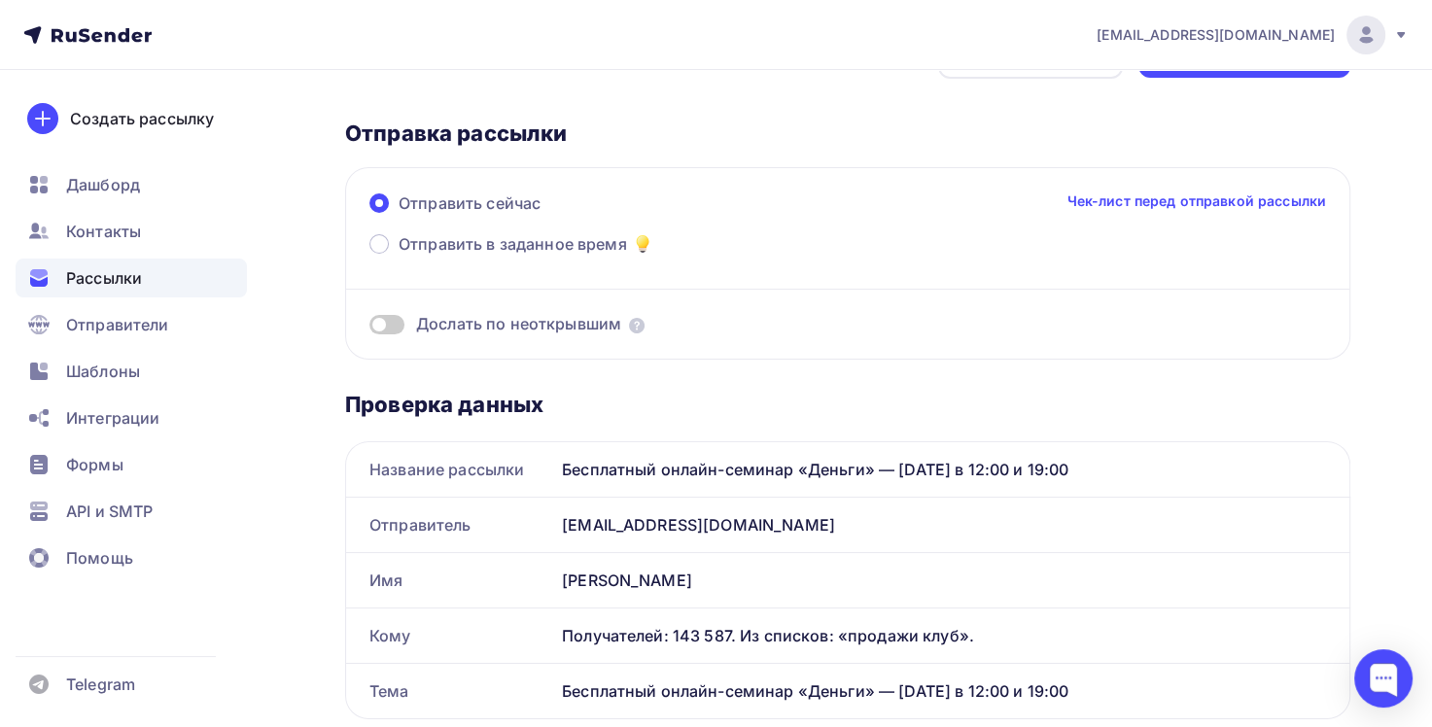
scroll to position [0, 0]
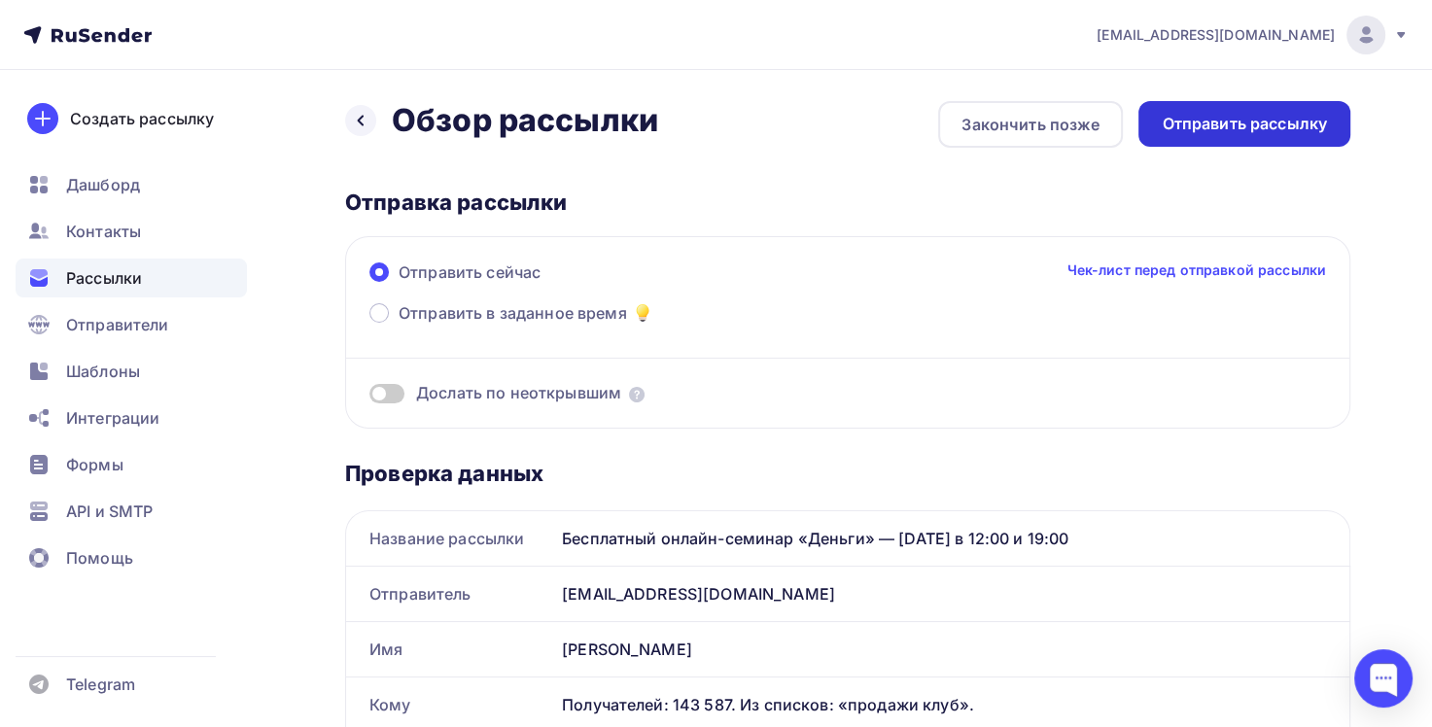
click at [1265, 129] on div "Отправить рассылку" at bounding box center [1244, 124] width 165 height 22
